Goal: Navigation & Orientation: Find specific page/section

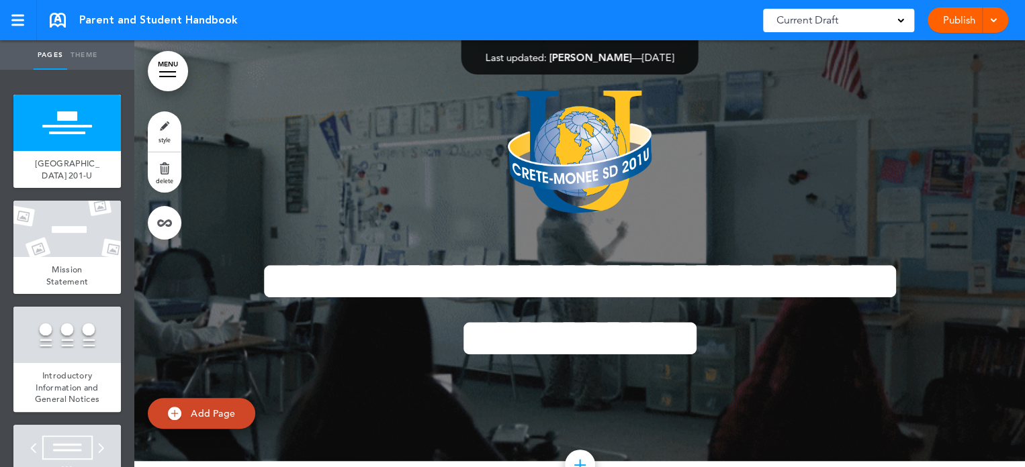
click at [64, 257] on div at bounding box center [66, 229] width 107 height 56
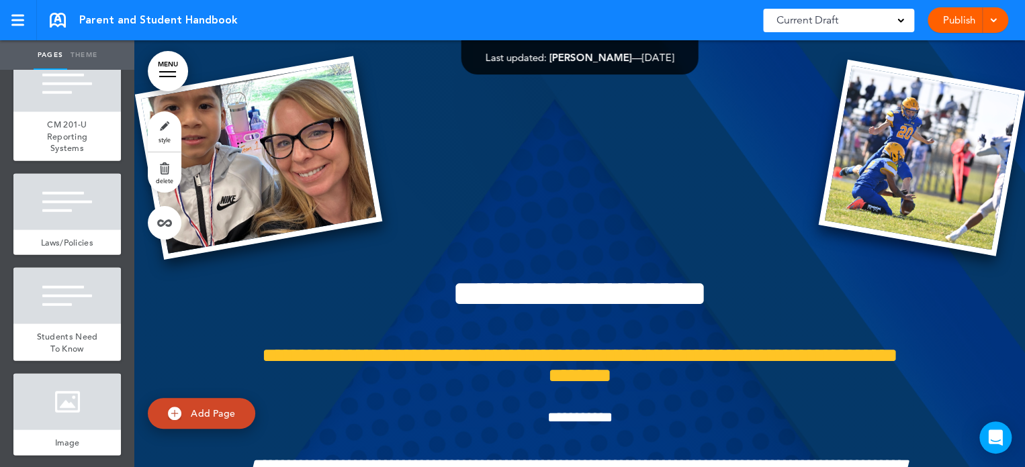
scroll to position [1813, 0]
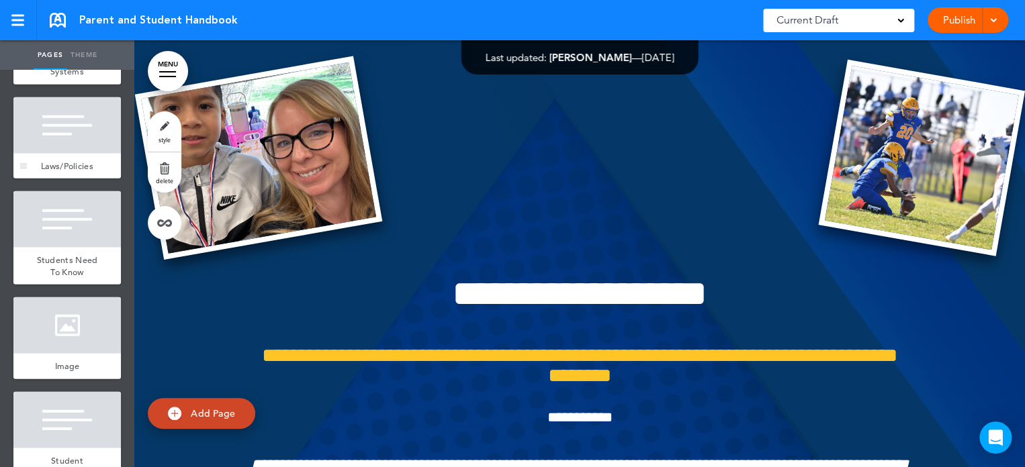
click at [62, 172] on span "Laws/Policies" at bounding box center [67, 166] width 52 height 11
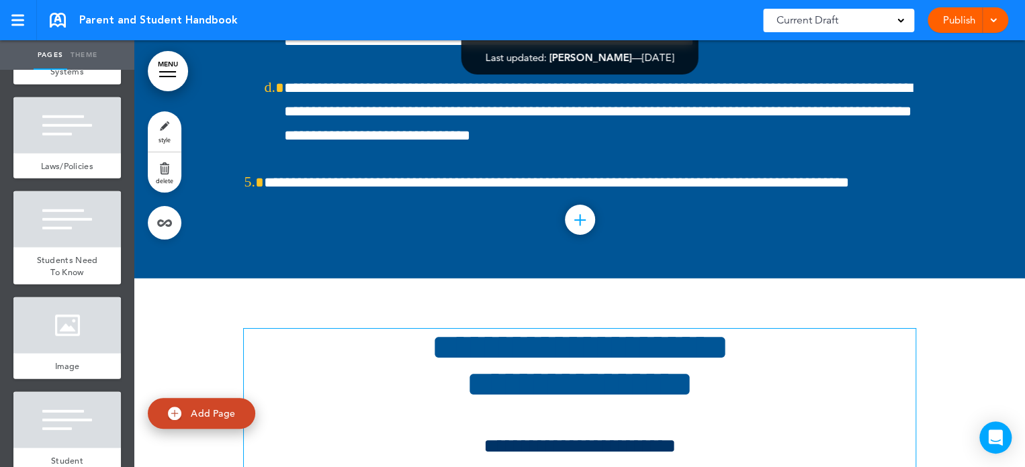
scroll to position [76561, 0]
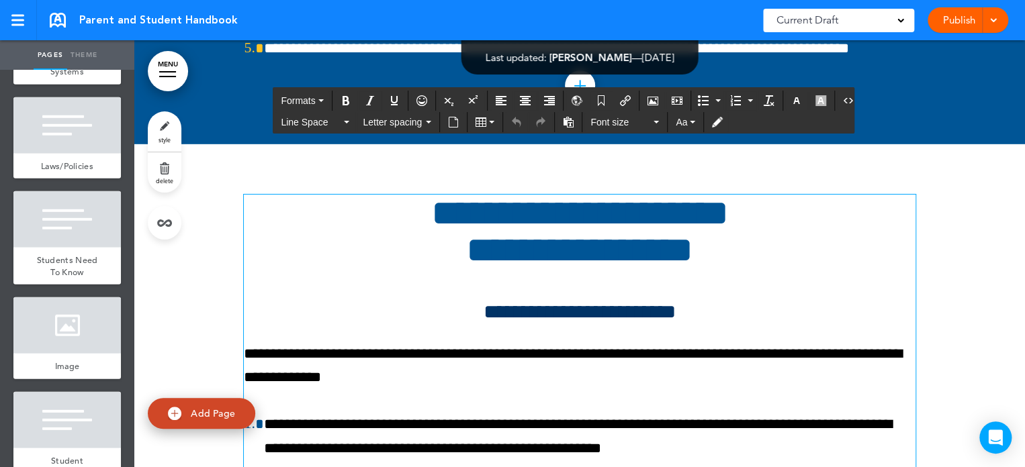
click at [639, 342] on p "**********" at bounding box center [580, 365] width 672 height 47
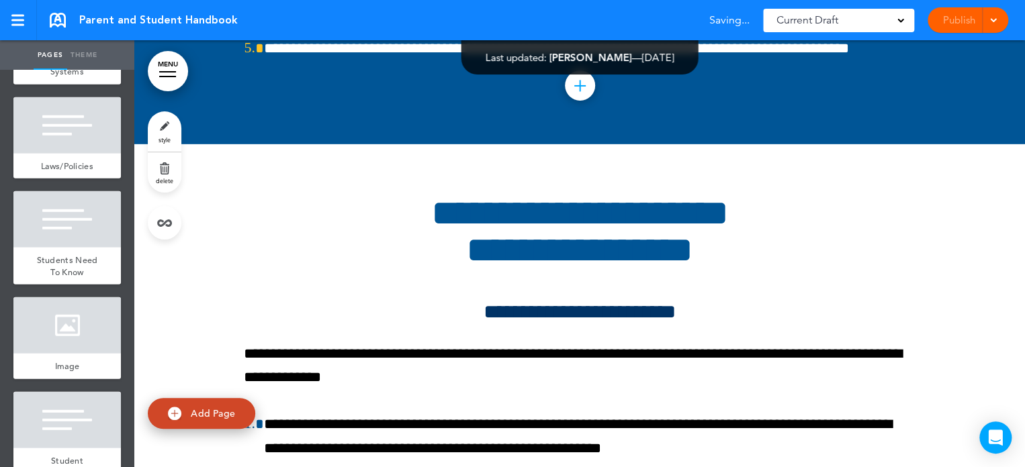
click at [175, 73] on link "MENU" at bounding box center [168, 71] width 40 height 40
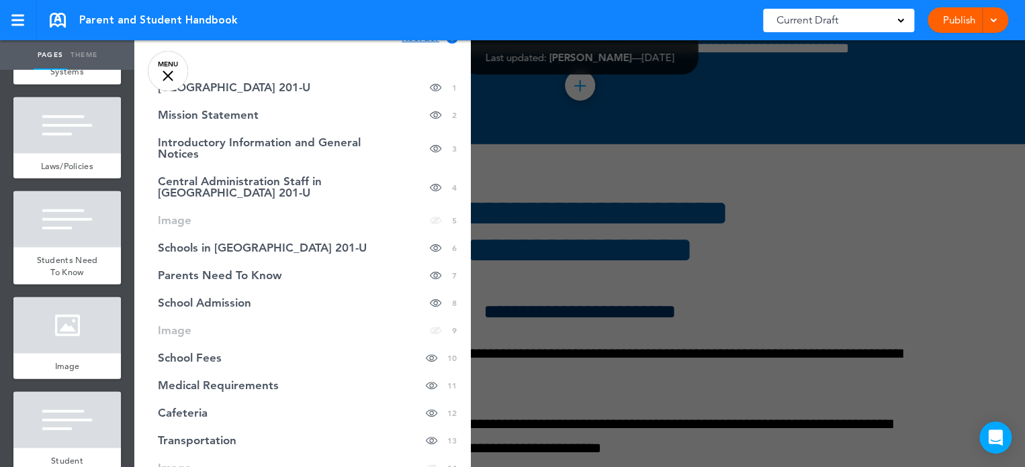
scroll to position [0, 0]
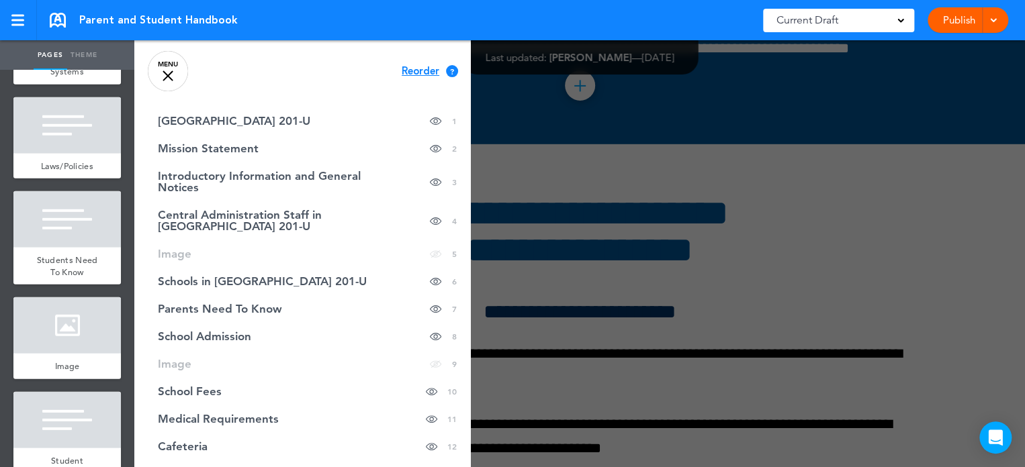
click at [161, 75] on link "MENU" at bounding box center [168, 71] width 40 height 40
